Goal: Entertainment & Leisure: Consume media (video, audio)

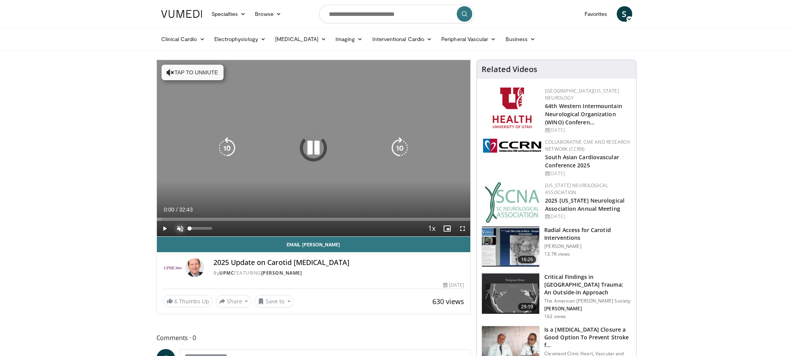
click at [180, 230] on span "Video Player" at bounding box center [179, 228] width 15 height 15
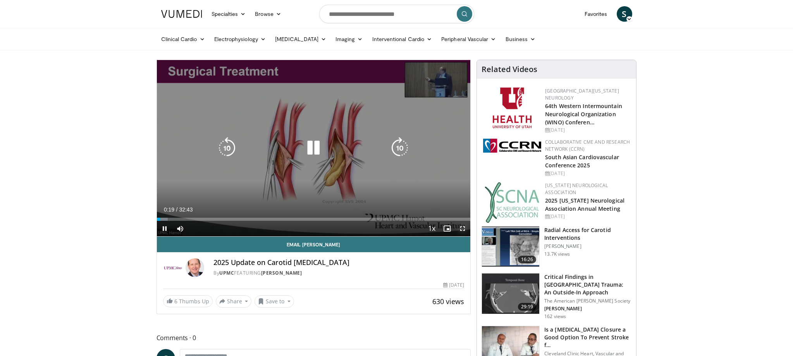
click at [463, 230] on span "Video Player" at bounding box center [462, 228] width 15 height 15
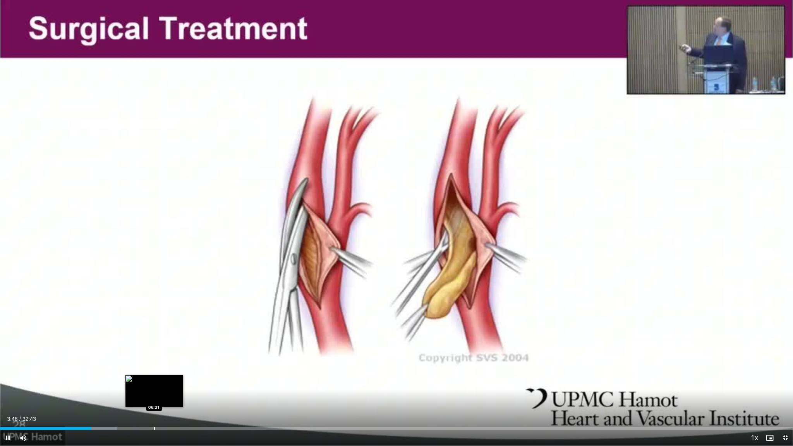
click at [154, 356] on div "Progress Bar" at bounding box center [154, 428] width 1 height 3
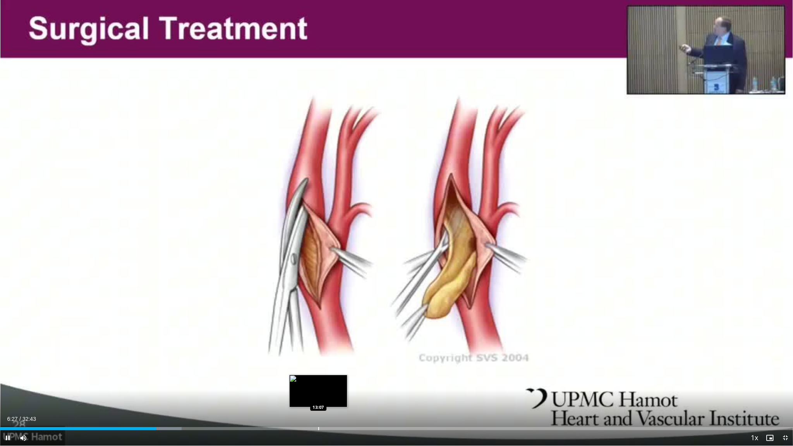
click at [318, 356] on div "Progress Bar" at bounding box center [318, 428] width 1 height 3
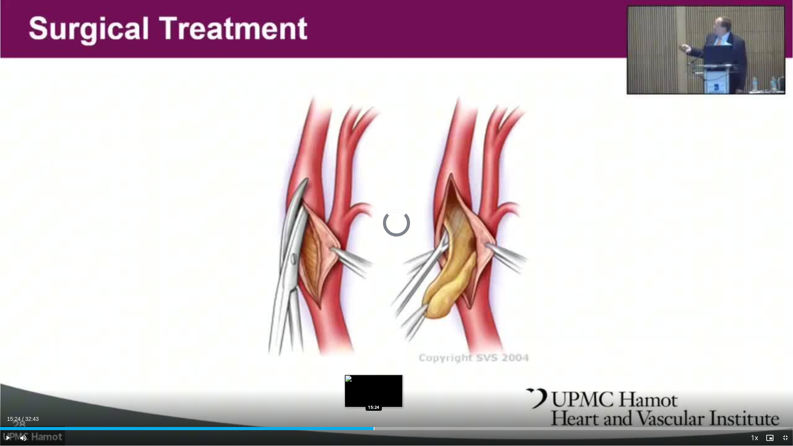
click at [373, 356] on div "Loaded : 43.30% 13:10 15:24" at bounding box center [396, 428] width 793 height 3
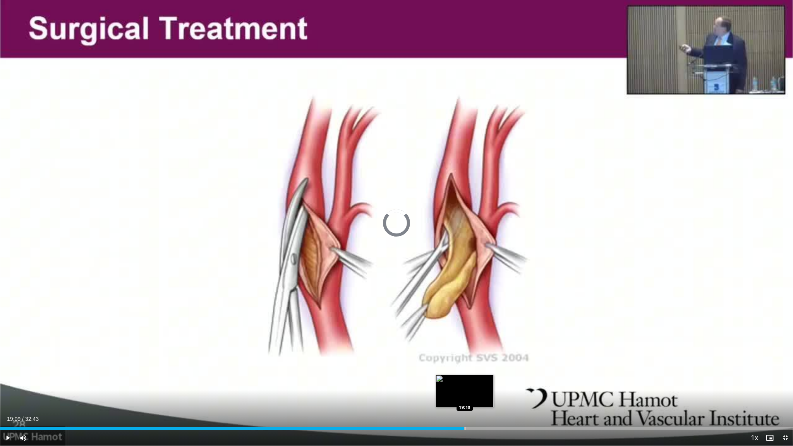
click at [464, 356] on div "Loaded : 0.00% 19:10 19:10" at bounding box center [396, 428] width 793 height 3
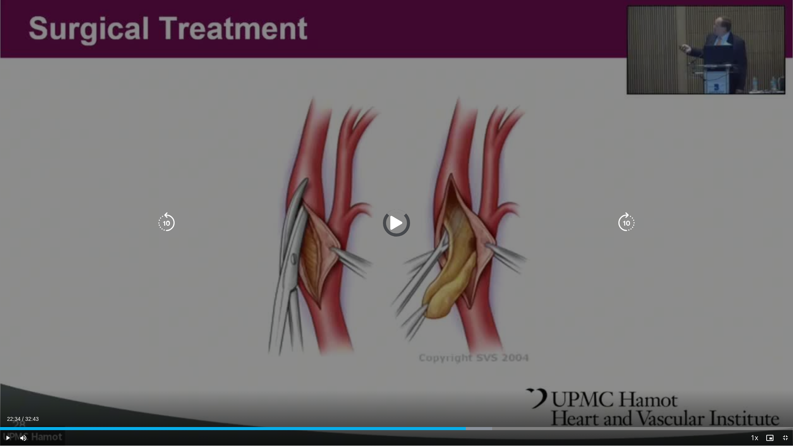
click at [547, 356] on div "Loaded : 62.05% 19:12 22:34" at bounding box center [396, 426] width 793 height 7
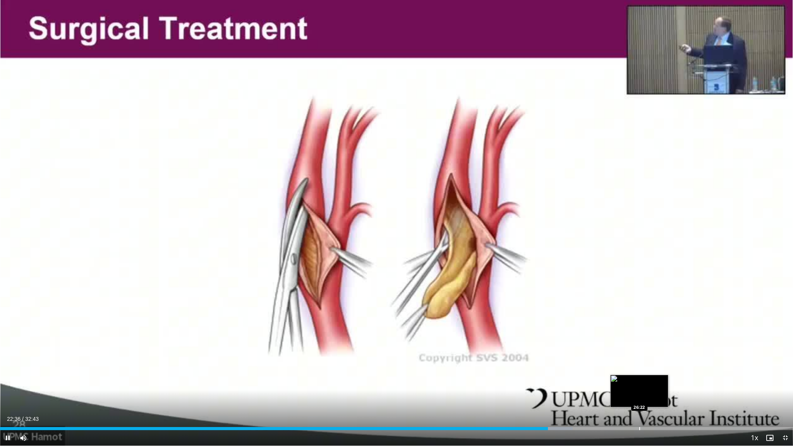
click at [640, 356] on div "Progress Bar" at bounding box center [640, 428] width 1 height 3
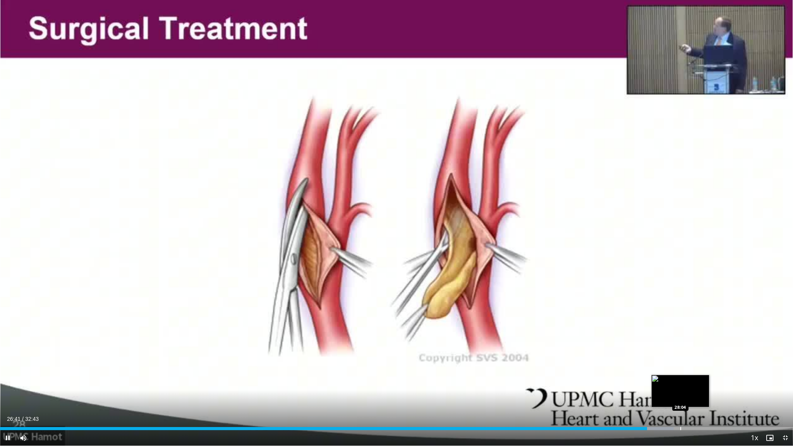
click at [681, 356] on div "Progress Bar" at bounding box center [681, 428] width 1 height 3
click at [708, 356] on div "Current Time 28:04 / Duration 32:43 Pause Skip Backward Skip Forward Mute Loade…" at bounding box center [396, 437] width 793 height 15
click at [709, 356] on div "Progress Bar" at bounding box center [709, 428] width 1 height 3
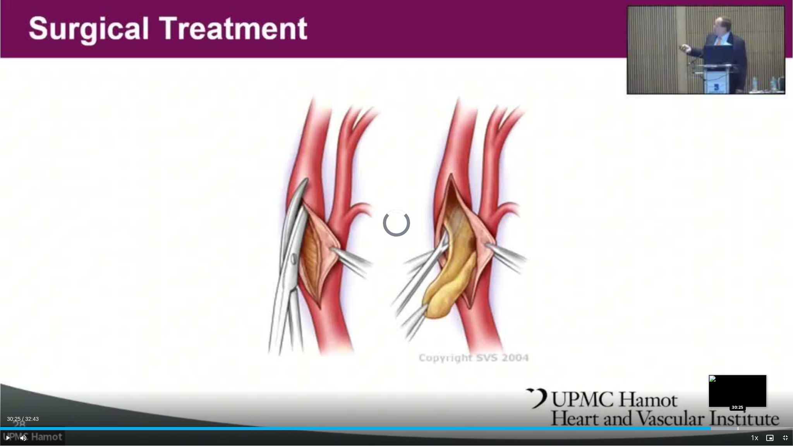
click at [738, 356] on div "Loaded : 92.72% 30:25 30:25" at bounding box center [396, 426] width 793 height 7
click at [775, 356] on div "Progress Bar" at bounding box center [775, 428] width 1 height 3
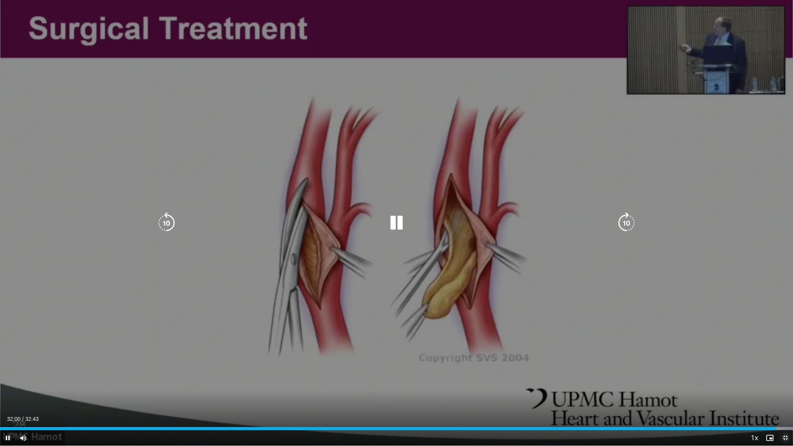
click at [784, 356] on span "Video Player" at bounding box center [785, 437] width 15 height 15
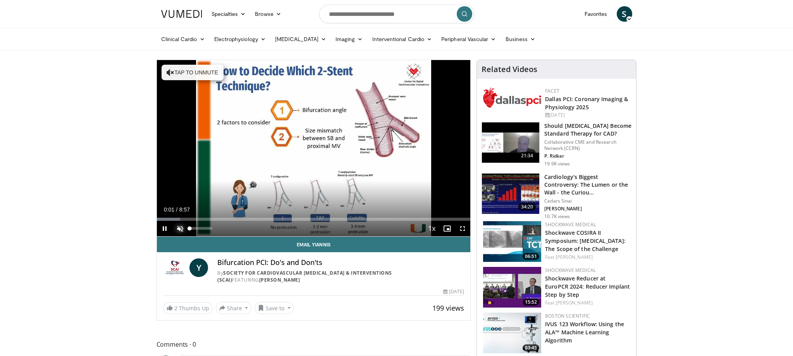
click at [180, 228] on span "Video Player" at bounding box center [179, 228] width 15 height 15
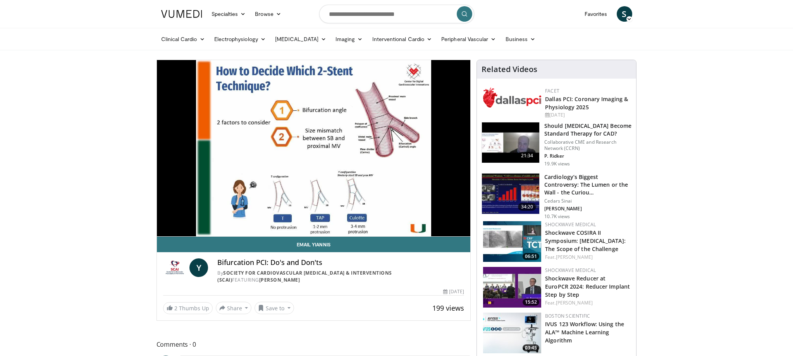
click at [464, 229] on div "10 seconds Tap to unmute" at bounding box center [314, 148] width 314 height 176
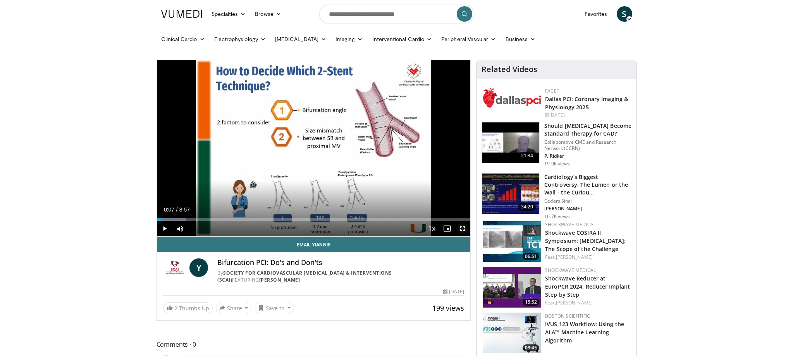
click at [464, 229] on span "Video Player" at bounding box center [462, 228] width 15 height 15
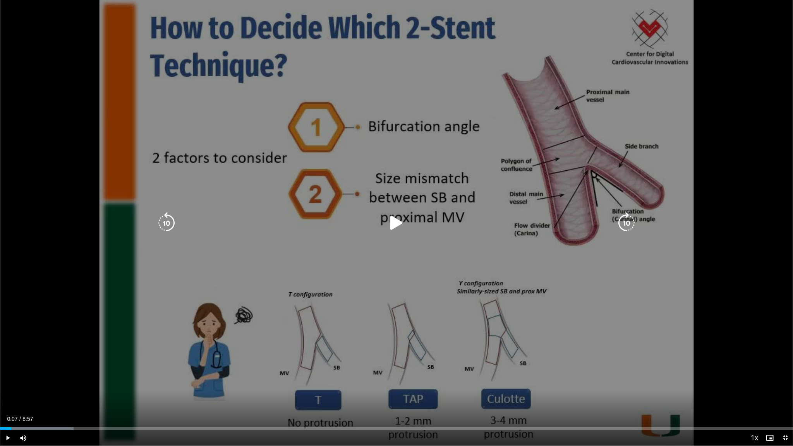
click at [401, 222] on icon "Video Player" at bounding box center [397, 223] width 22 height 22
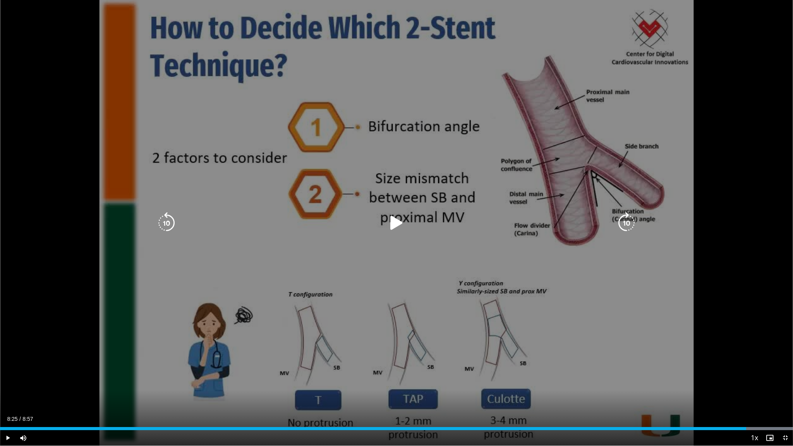
click at [746, 356] on div "Loaded : 100.00% 8:25 8:25" at bounding box center [396, 426] width 793 height 7
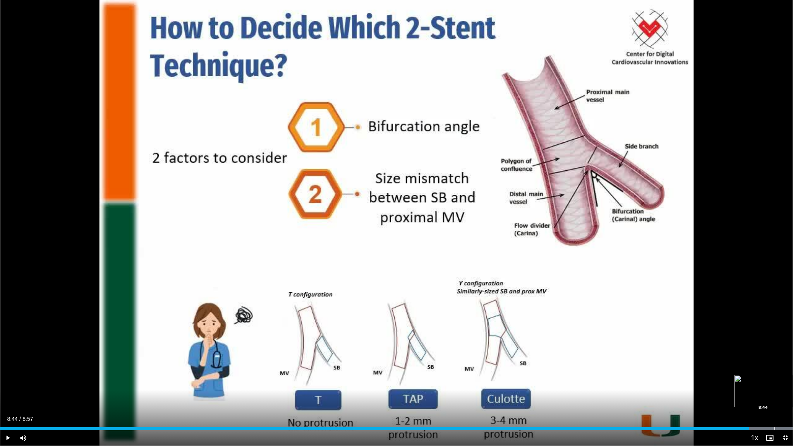
click at [775, 356] on div "Progress Bar" at bounding box center [775, 428] width 1 height 3
drag, startPoint x: 786, startPoint y: 438, endPoint x: 786, endPoint y: 392, distance: 46.9
click at [786, 356] on span "Video Player" at bounding box center [785, 437] width 15 height 15
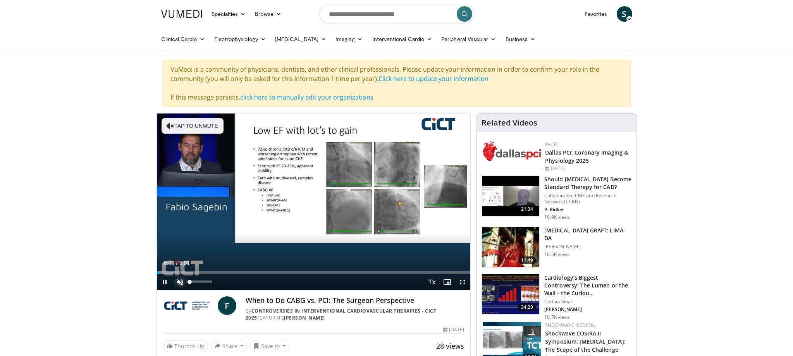
click at [179, 282] on span "Video Player" at bounding box center [179, 281] width 15 height 15
click at [459, 281] on span "Video Player" at bounding box center [462, 281] width 15 height 15
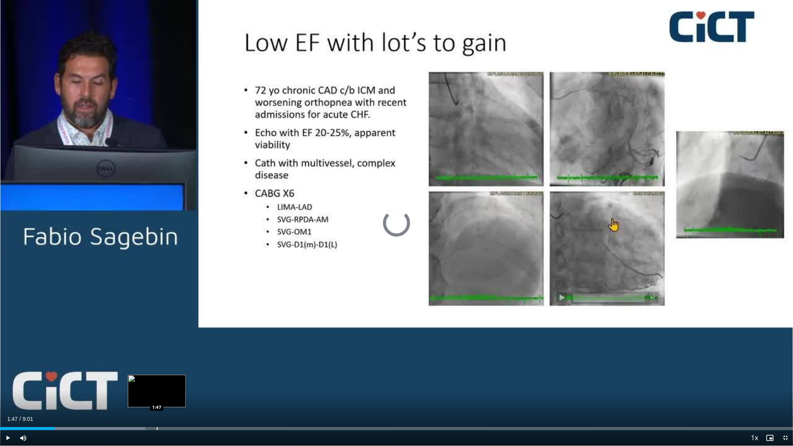
click at [157, 356] on div "Progress Bar" at bounding box center [157, 428] width 1 height 3
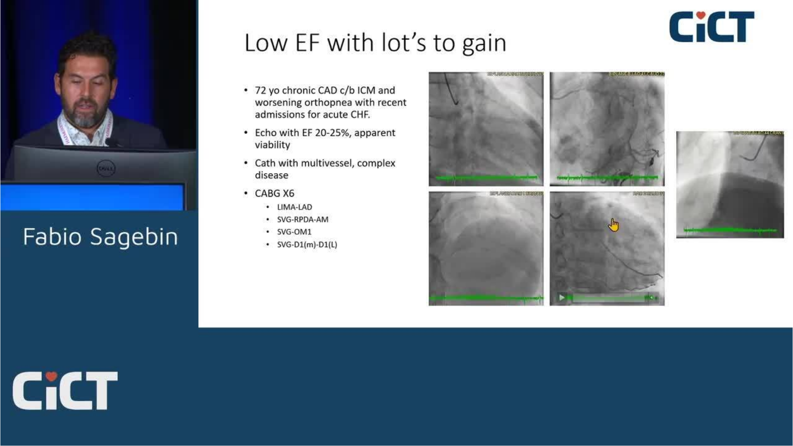
click at [205, 356] on div "10 seconds Tap to unmute" at bounding box center [396, 223] width 793 height 446
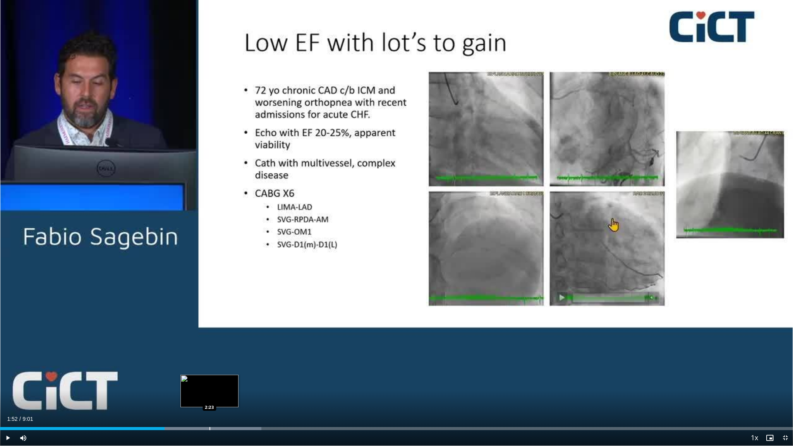
click at [210, 356] on div "Progress Bar" at bounding box center [210, 428] width 1 height 3
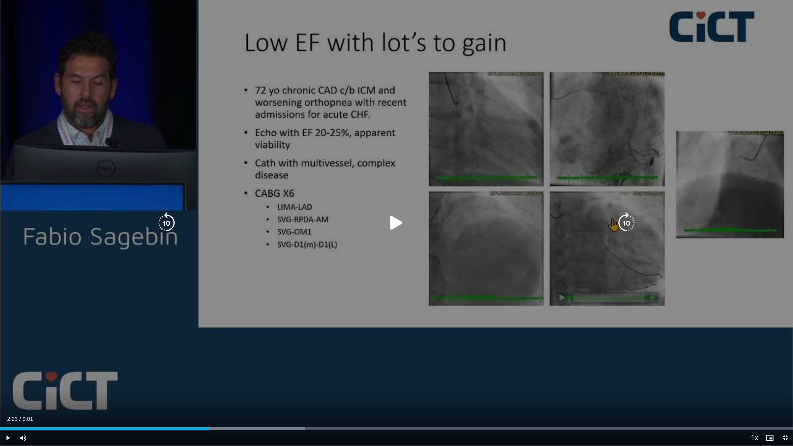
click at [400, 222] on icon "Video Player" at bounding box center [397, 223] width 22 height 22
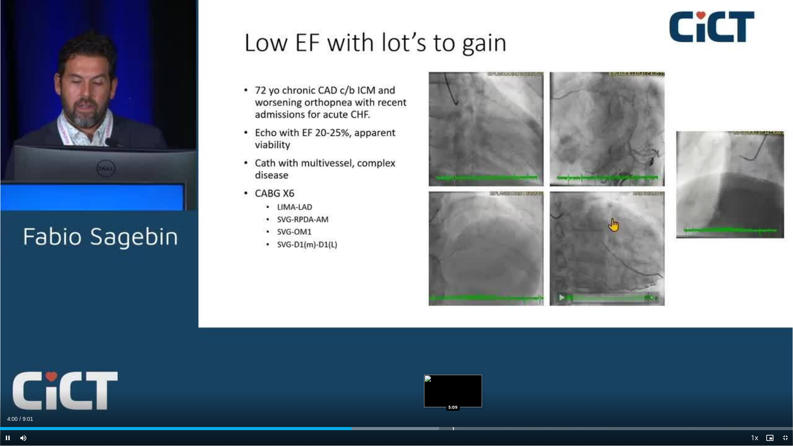
click at [453, 356] on div "Progress Bar" at bounding box center [453, 428] width 1 height 3
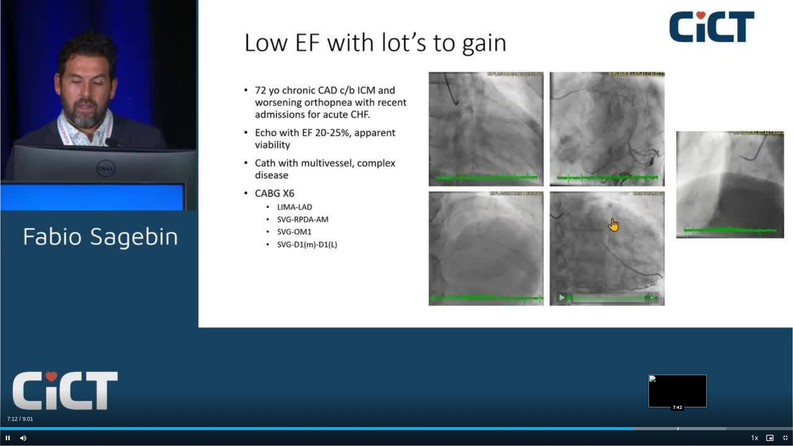
click at [677, 356] on div "Loaded : 91.56% 7:12 7:42" at bounding box center [396, 426] width 793 height 7
click at [710, 356] on div "Progress Bar" at bounding box center [710, 428] width 1 height 3
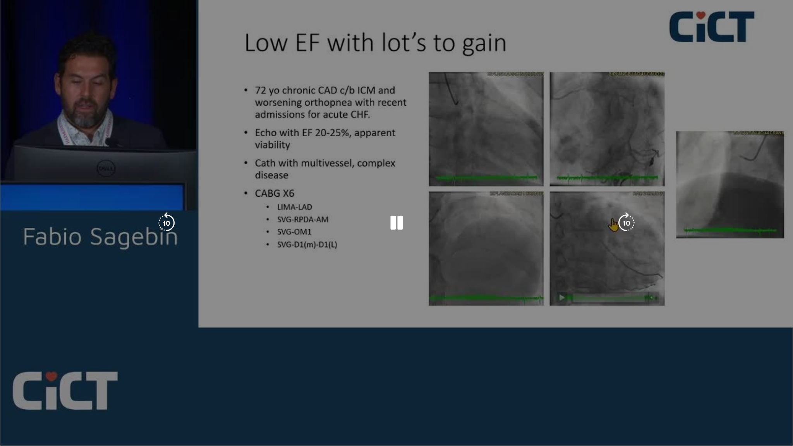
click at [734, 356] on video-js "**********" at bounding box center [396, 223] width 793 height 446
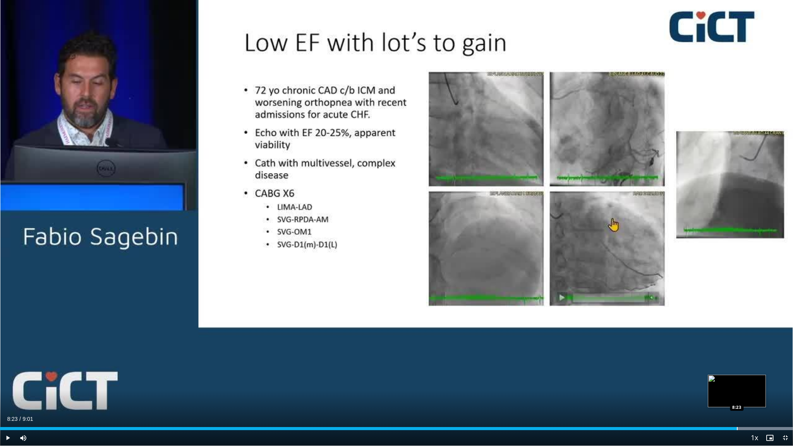
click at [737, 356] on div "Progress Bar" at bounding box center [737, 428] width 1 height 3
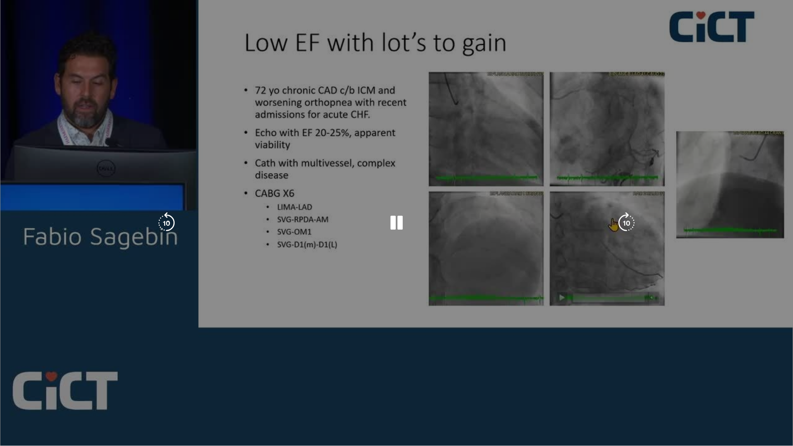
click at [767, 356] on div "10 seconds Tap to unmute" at bounding box center [396, 223] width 793 height 446
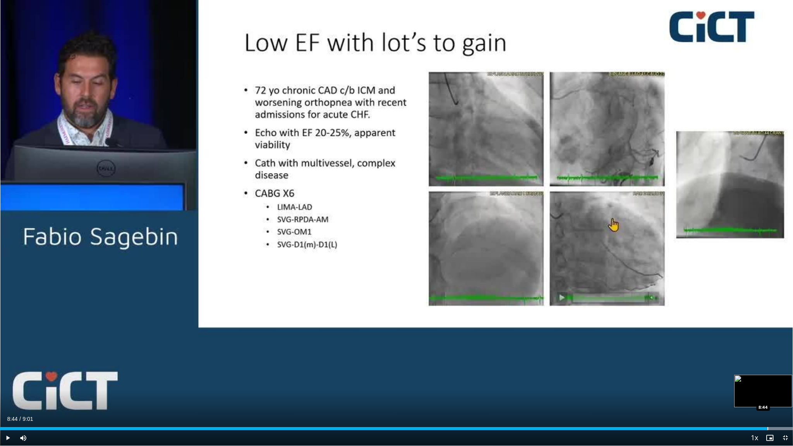
click at [768, 356] on div "Progress Bar" at bounding box center [768, 428] width 1 height 3
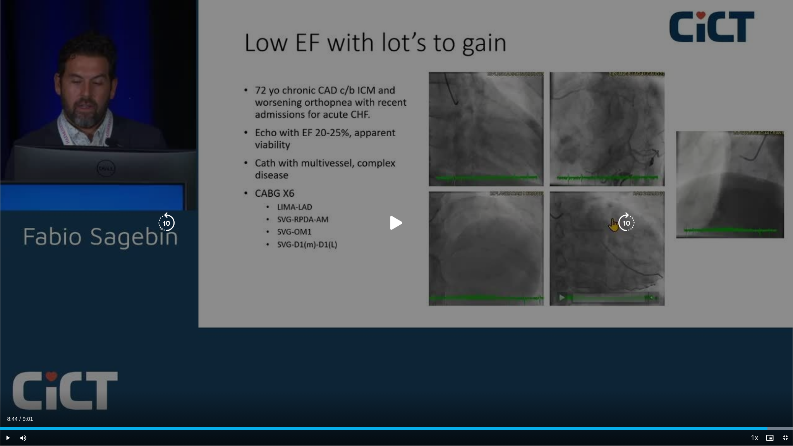
click at [394, 224] on icon "Video Player" at bounding box center [397, 223] width 22 height 22
click at [787, 356] on span "Video Player" at bounding box center [785, 437] width 15 height 15
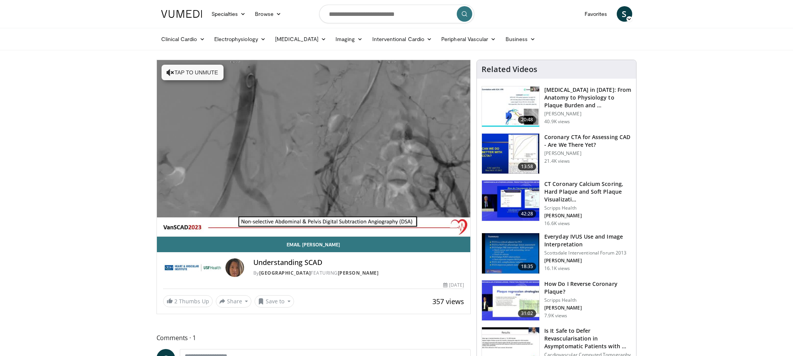
click at [359, 220] on div "10 seconds Tap to unmute" at bounding box center [314, 148] width 314 height 176
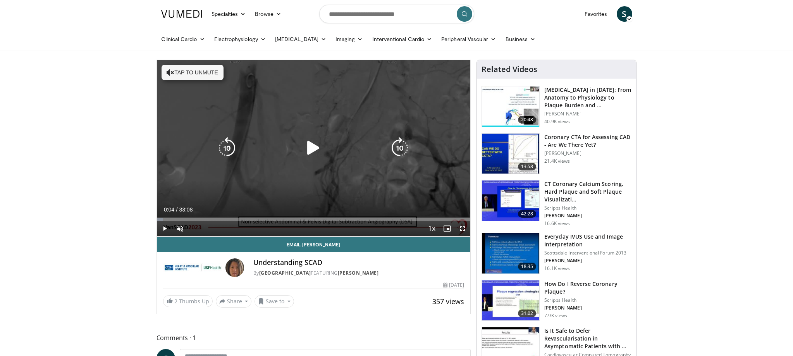
scroll to position [0, 0]
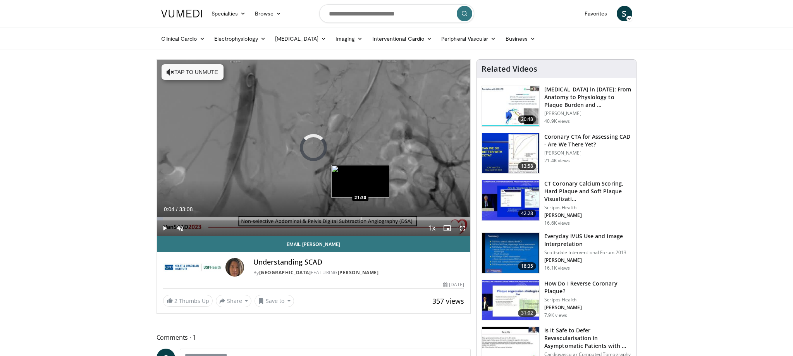
click at [361, 219] on div "Progress Bar" at bounding box center [361, 218] width 1 height 3
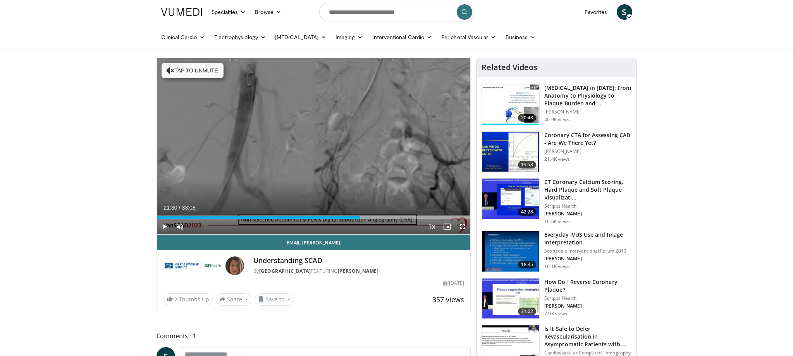
click at [167, 227] on span "Video Player" at bounding box center [164, 226] width 15 height 15
click at [181, 225] on span "Video Player" at bounding box center [179, 226] width 15 height 15
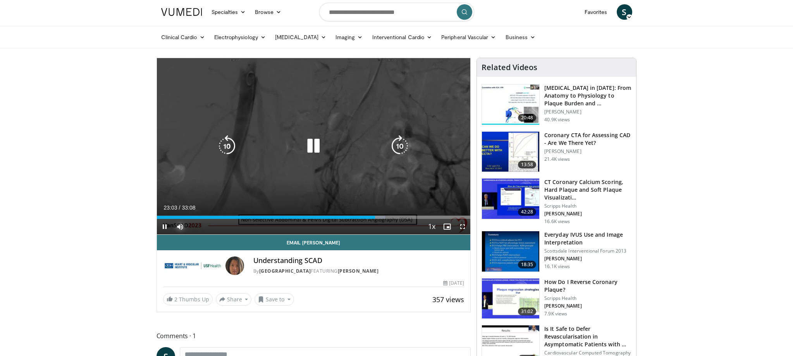
scroll to position [0, 0]
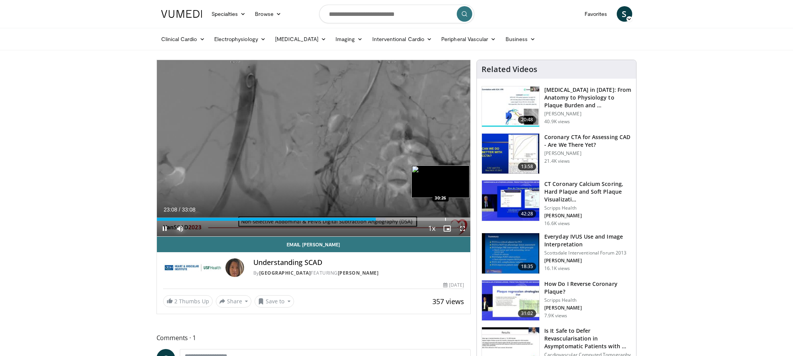
click at [445, 220] on div "Progress Bar" at bounding box center [445, 219] width 1 height 3
click at [450, 220] on div "Progress Bar" at bounding box center [450, 219] width 1 height 3
click at [461, 220] on div "Progress Bar" at bounding box center [461, 219] width 1 height 3
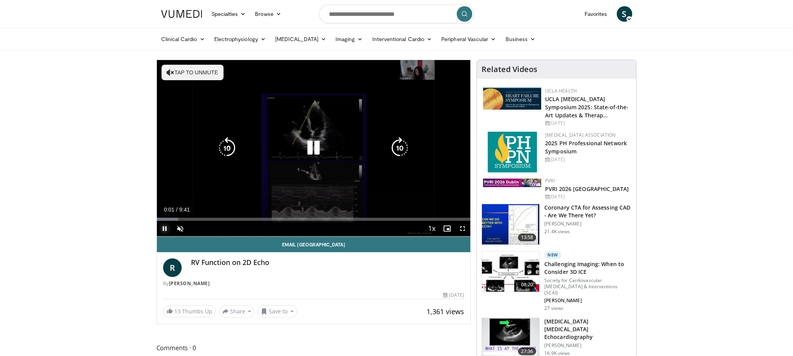
click at [163, 227] on span "Video Player" at bounding box center [164, 228] width 15 height 15
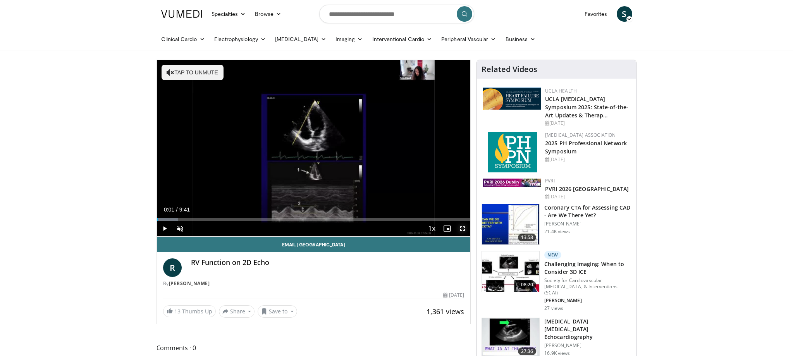
click at [463, 229] on span "Video Player" at bounding box center [462, 228] width 15 height 15
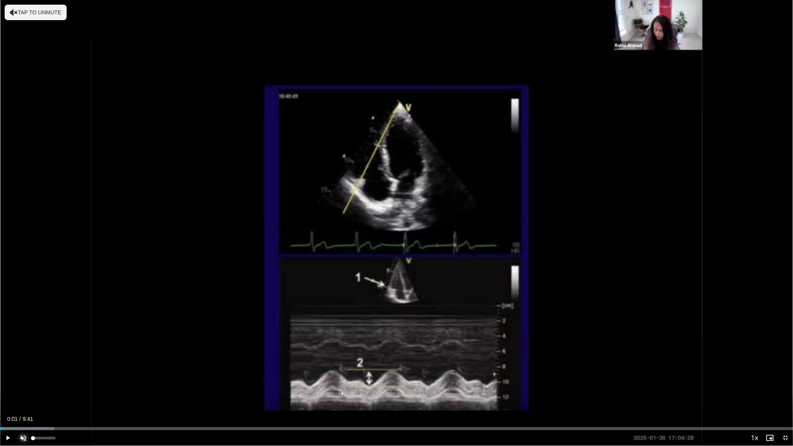
click at [23, 356] on span "Video Player" at bounding box center [22, 437] width 15 height 15
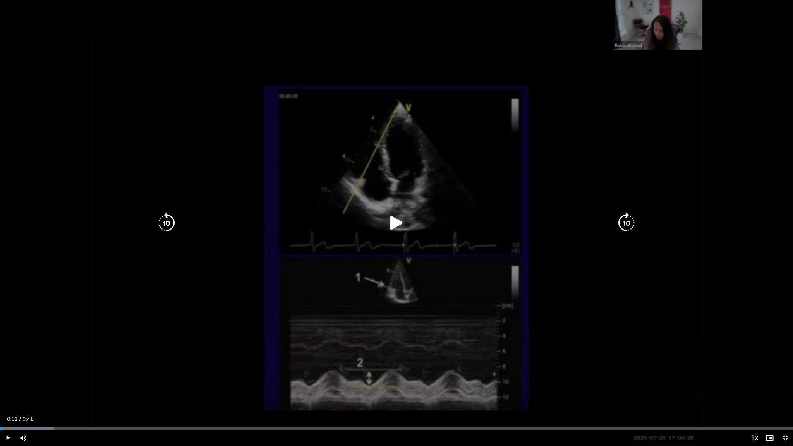
click at [396, 219] on icon "Video Player" at bounding box center [397, 223] width 22 height 22
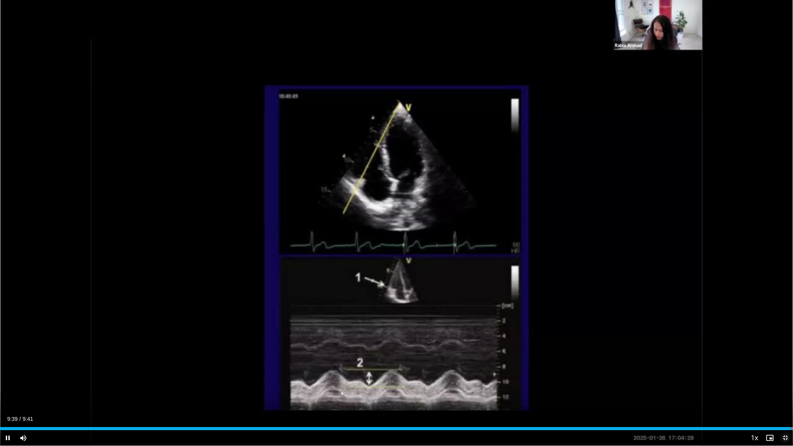
click at [786, 356] on span "Video Player" at bounding box center [785, 437] width 15 height 15
